Goal: Task Accomplishment & Management: Manage account settings

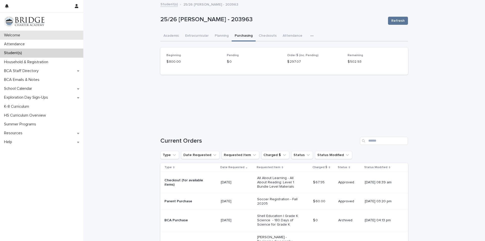
click at [16, 34] on p "Welcome" at bounding box center [13, 35] width 22 height 5
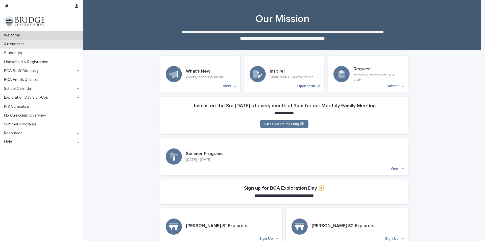
click at [25, 47] on div "Attendance" at bounding box center [41, 44] width 83 height 9
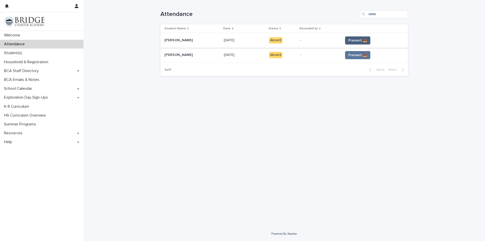
click at [357, 41] on span "Present 📥" at bounding box center [358, 40] width 19 height 5
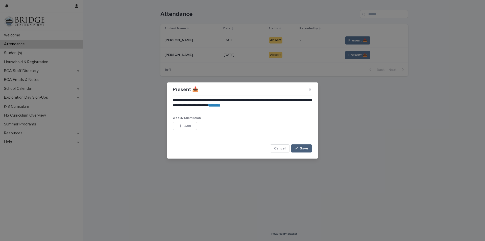
click at [303, 145] on button "Save" at bounding box center [301, 148] width 21 height 8
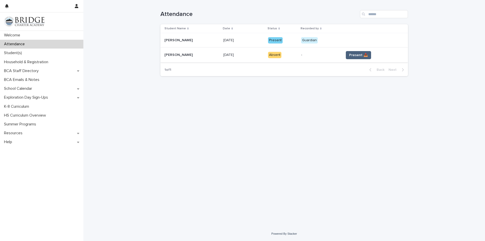
click at [351, 56] on span "Present 📥" at bounding box center [358, 55] width 19 height 5
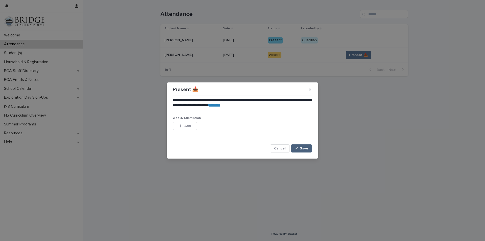
click at [302, 148] on span "Save" at bounding box center [304, 149] width 8 height 4
